Goal: Information Seeking & Learning: Learn about a topic

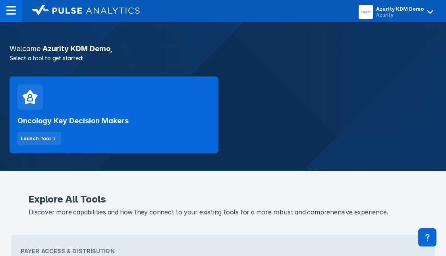
scroll to position [159, 0]
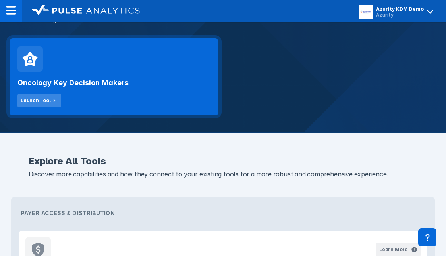
click at [36, 102] on div "Launch Tool" at bounding box center [36, 100] width 30 height 7
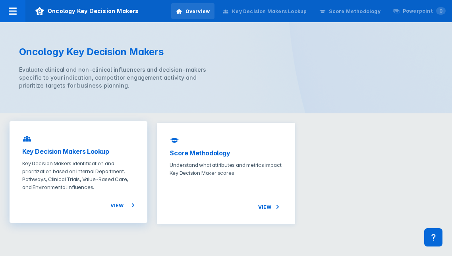
click at [131, 205] on icon at bounding box center [133, 206] width 10 height 10
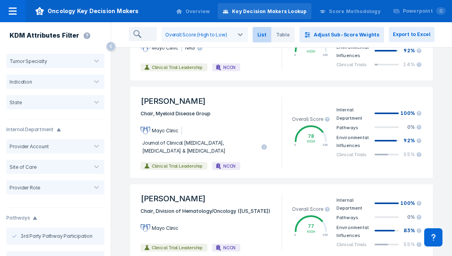
scroll to position [357, 0]
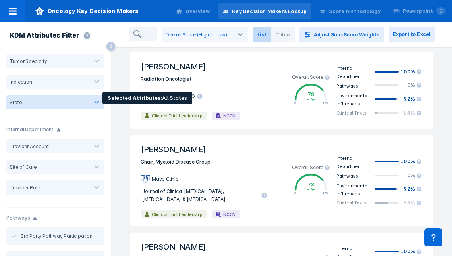
click at [89, 105] on div at bounding box center [97, 102] width 16 height 16
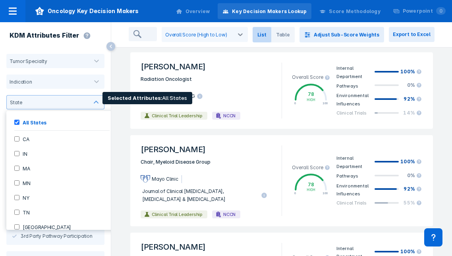
scroll to position [7, 0]
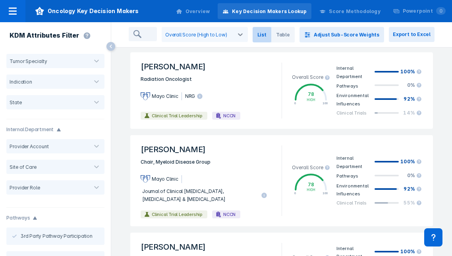
click at [13, 42] on div "KDM Attributes Filter" at bounding box center [45, 36] width 91 height 29
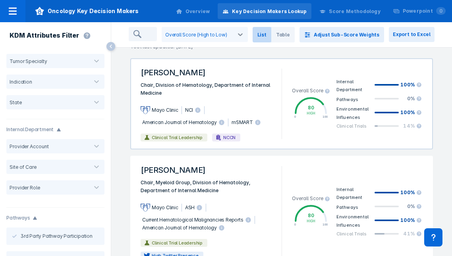
scroll to position [0, 0]
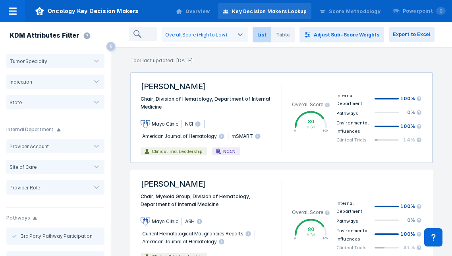
click at [171, 92] on span "[PERSON_NAME]" at bounding box center [206, 86] width 141 height 17
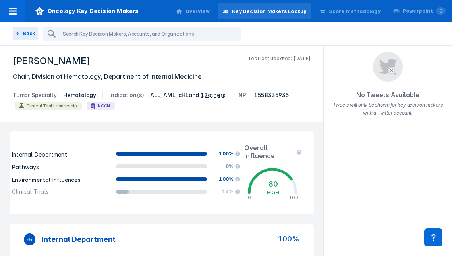
click at [24, 137] on div "Internal Department 100% Pathways 0% Environmental Influences 100% Clinical Tri…" at bounding box center [162, 172] width 304 height 83
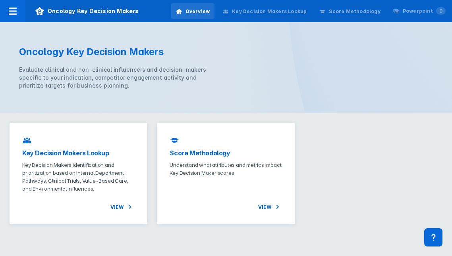
click at [21, 90] on div "Oncology Key Decision Makers Evaluate clinical and non-clinical influencers and…" at bounding box center [226, 67] width 452 height 91
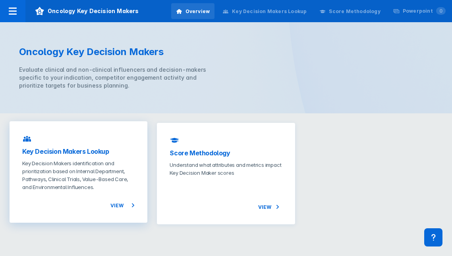
click at [65, 177] on p "Key Decision Makers identification and prioritization based on Internal Departm…" at bounding box center [78, 176] width 112 height 32
